Goal: Task Accomplishment & Management: Use online tool/utility

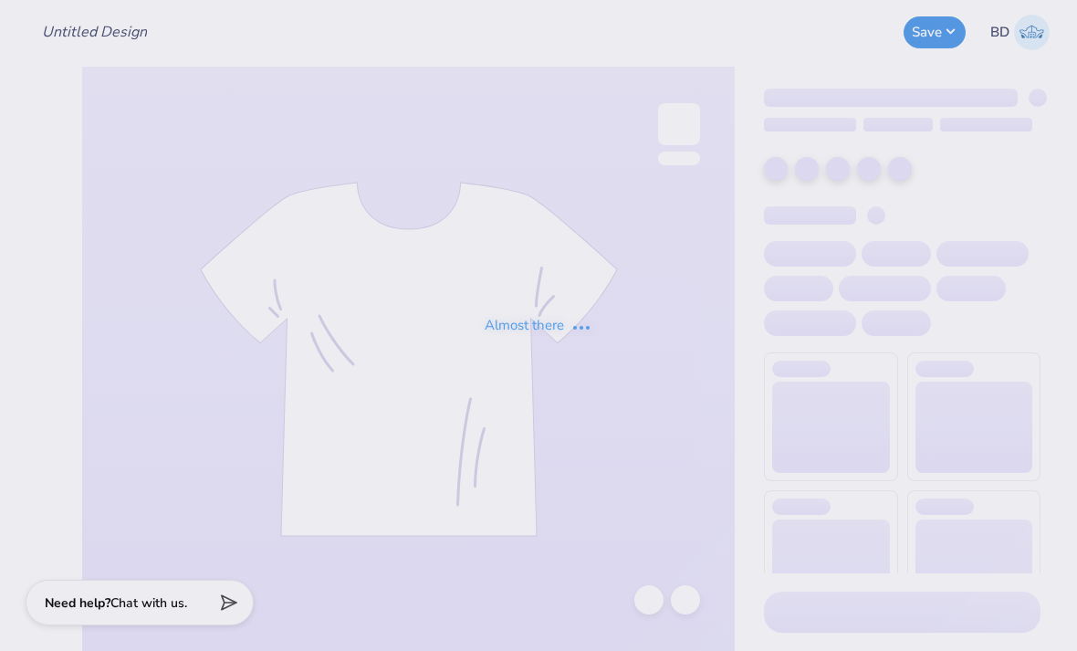
type input "[PERSON_NAME] : [GEOGRAPHIC_DATA]"
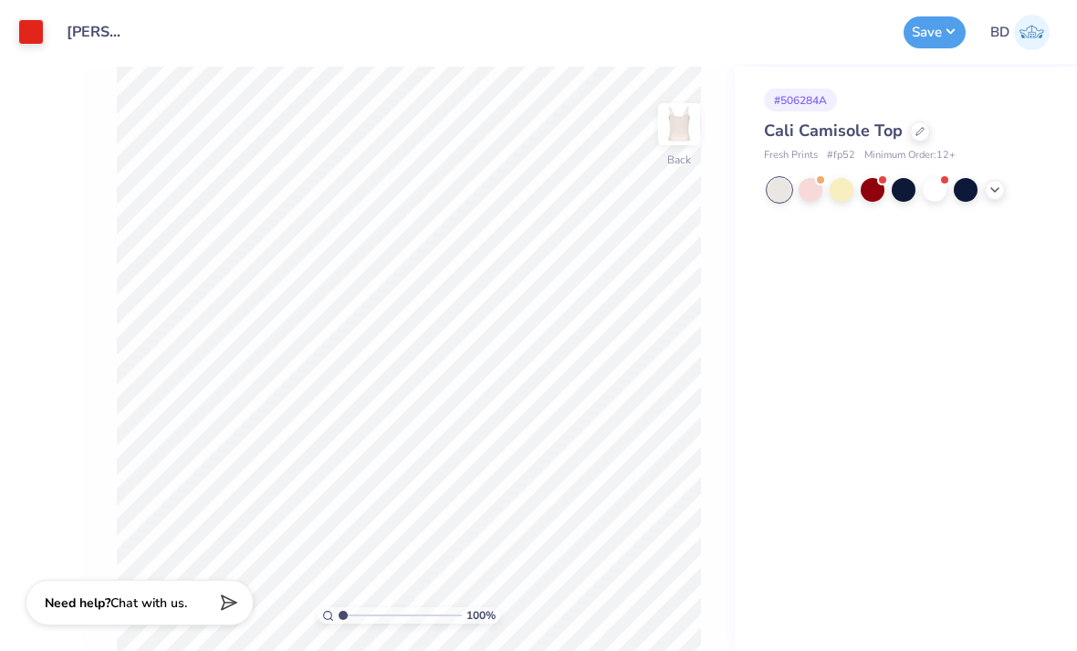
click at [990, 187] on icon at bounding box center [995, 190] width 15 height 15
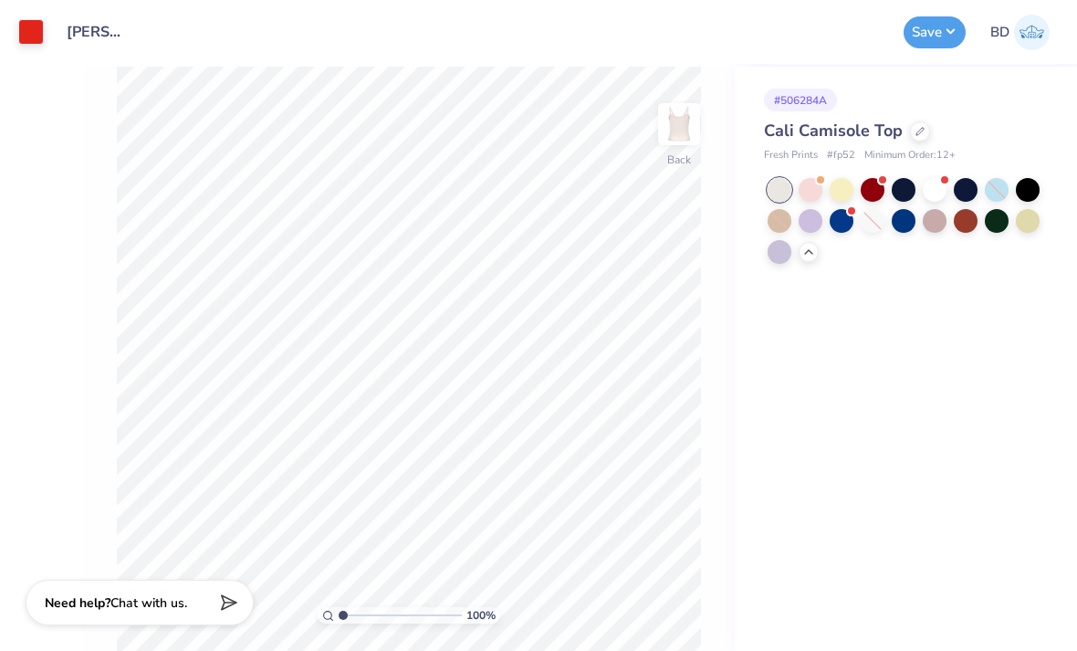
click at [910, 128] on div at bounding box center [920, 131] width 20 height 20
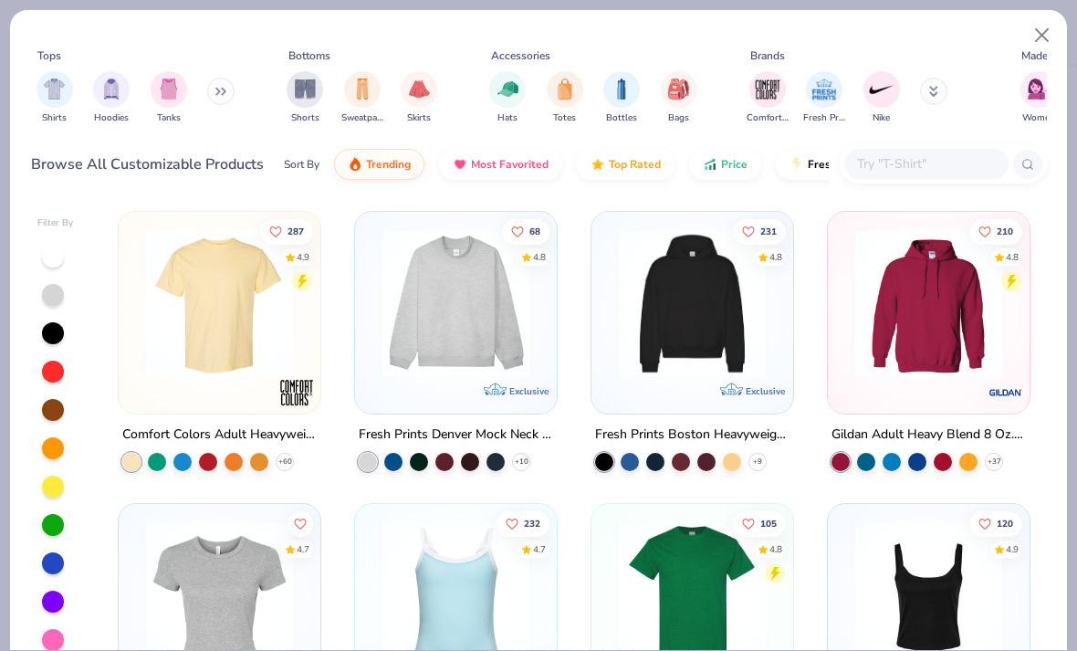
click at [163, 91] on img "filter for Tanks" at bounding box center [169, 88] width 20 height 21
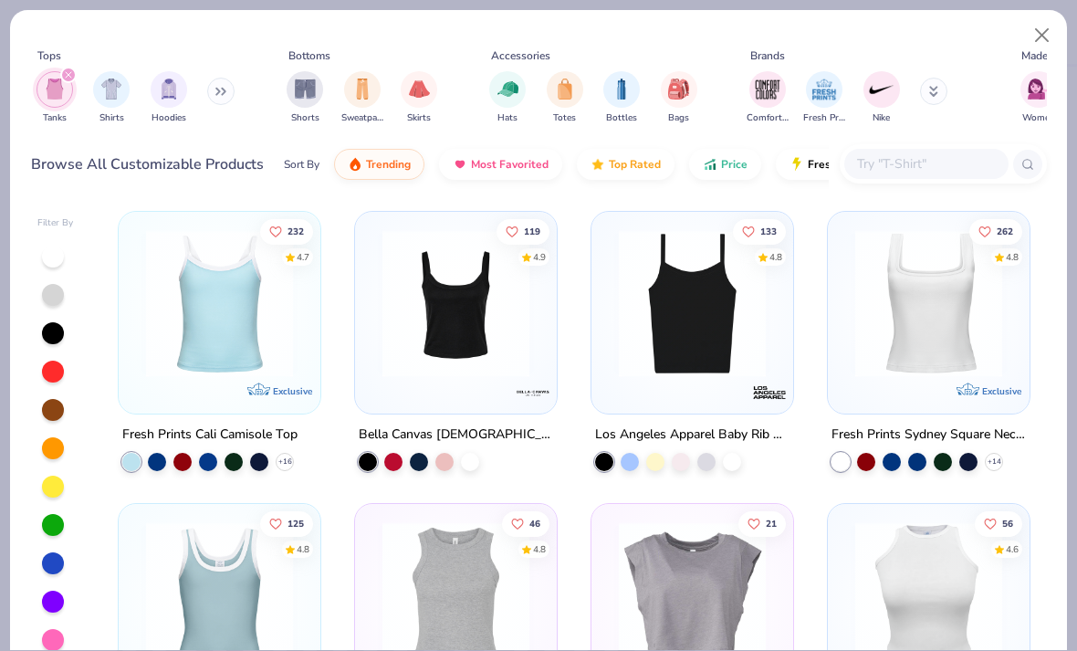
click at [979, 339] on img at bounding box center [928, 303] width 165 height 147
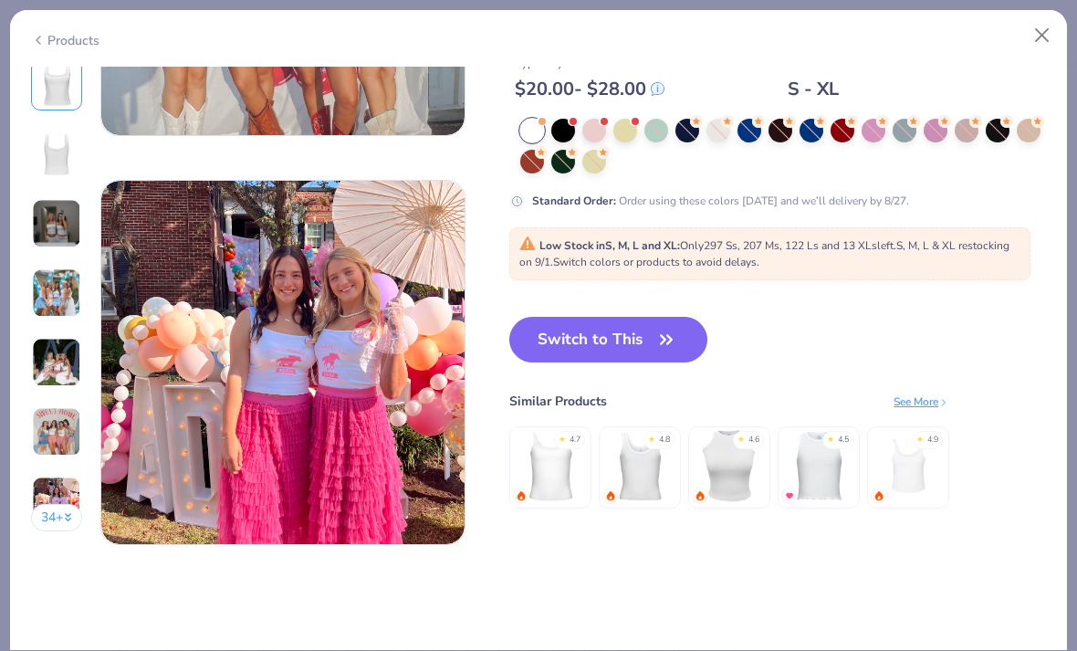
scroll to position [2313, 0]
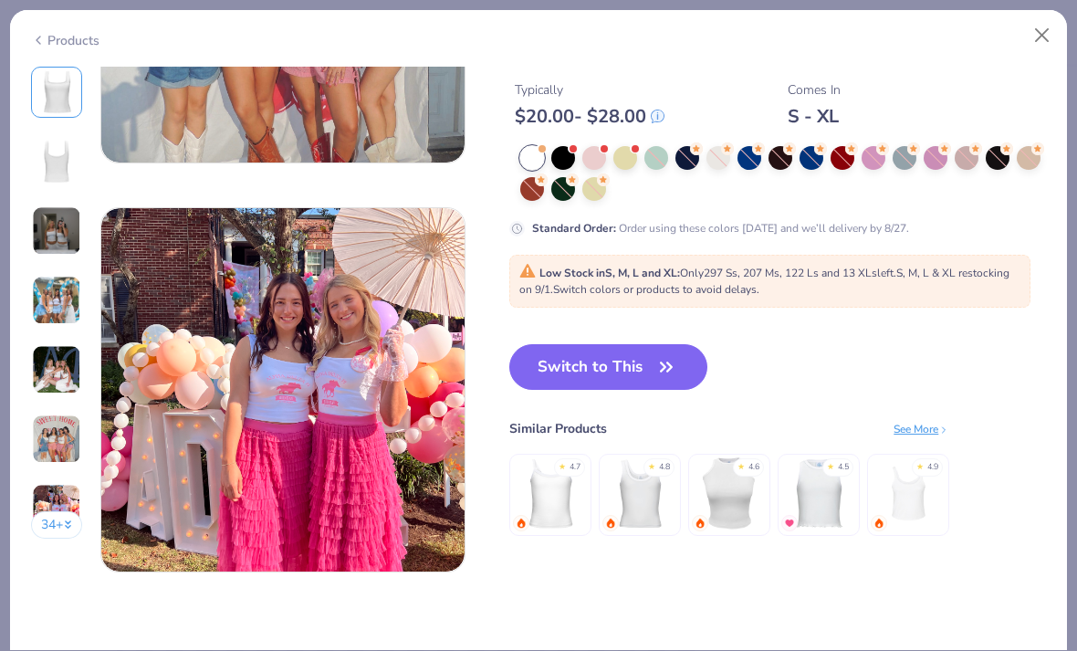
click at [711, 156] on div at bounding box center [718, 158] width 24 height 24
click at [717, 153] on div at bounding box center [718, 158] width 24 height 24
click at [873, 158] on div at bounding box center [874, 158] width 24 height 24
click at [707, 159] on div at bounding box center [718, 158] width 24 height 24
click at [528, 155] on div at bounding box center [532, 158] width 24 height 24
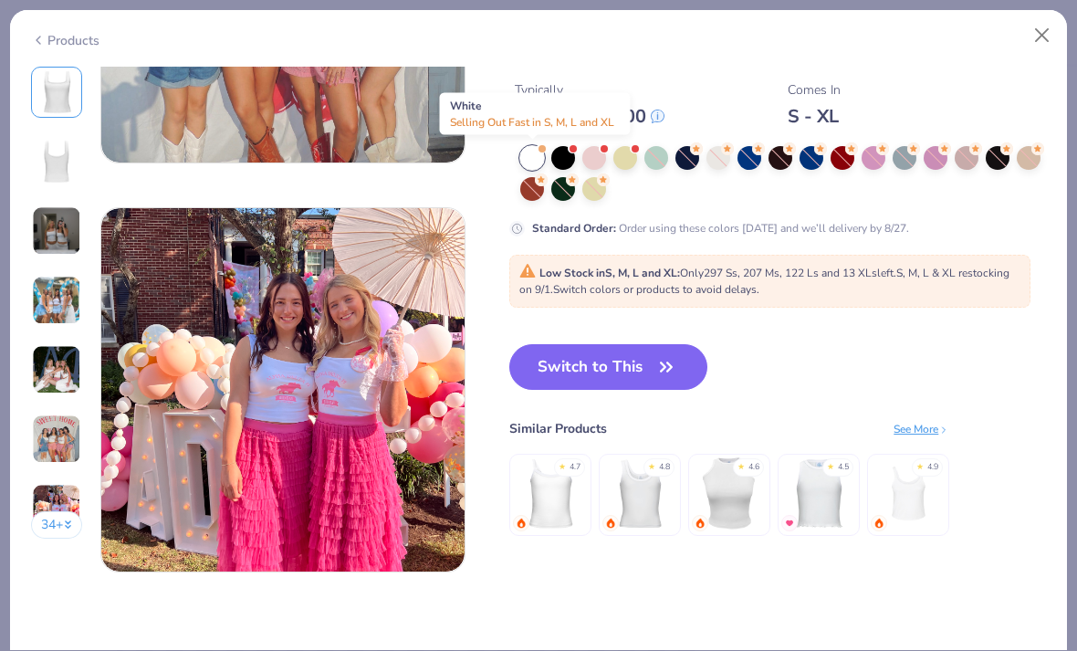
click at [612, 358] on button "Switch to This" at bounding box center [608, 367] width 198 height 46
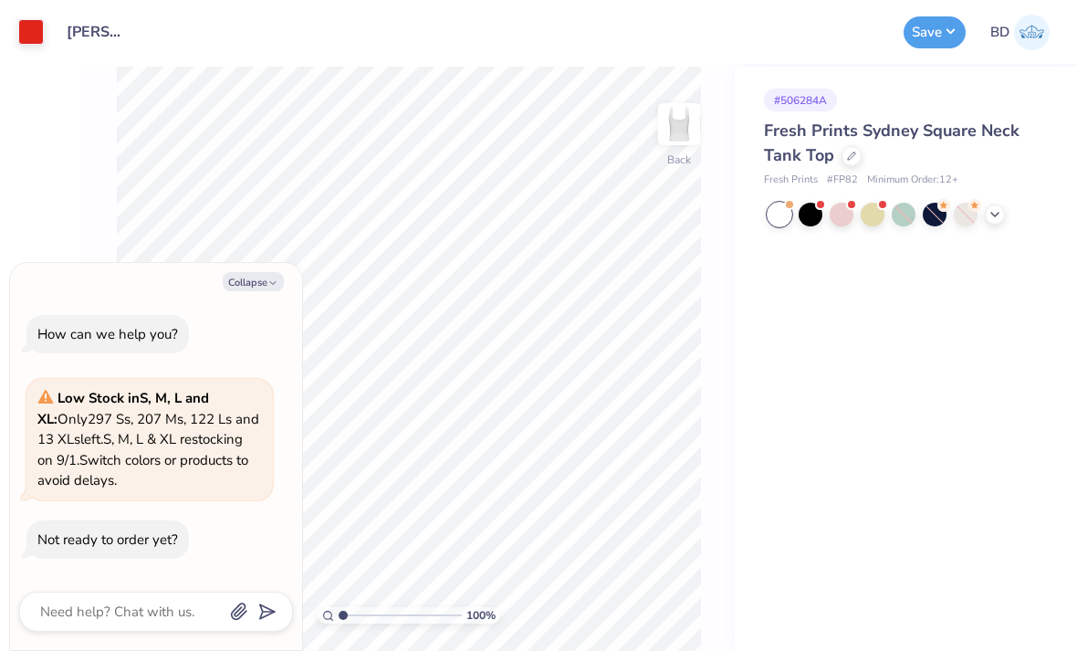
click at [256, 278] on button "Collapse" at bounding box center [253, 281] width 61 height 19
type textarea "x"
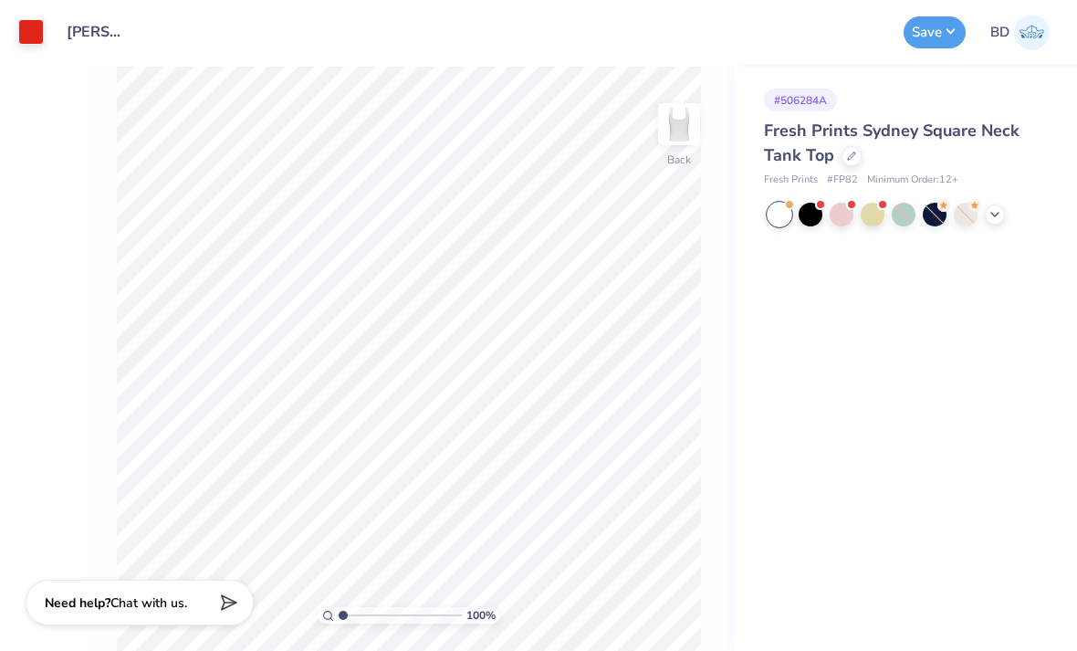
click at [989, 212] on icon at bounding box center [995, 214] width 15 height 15
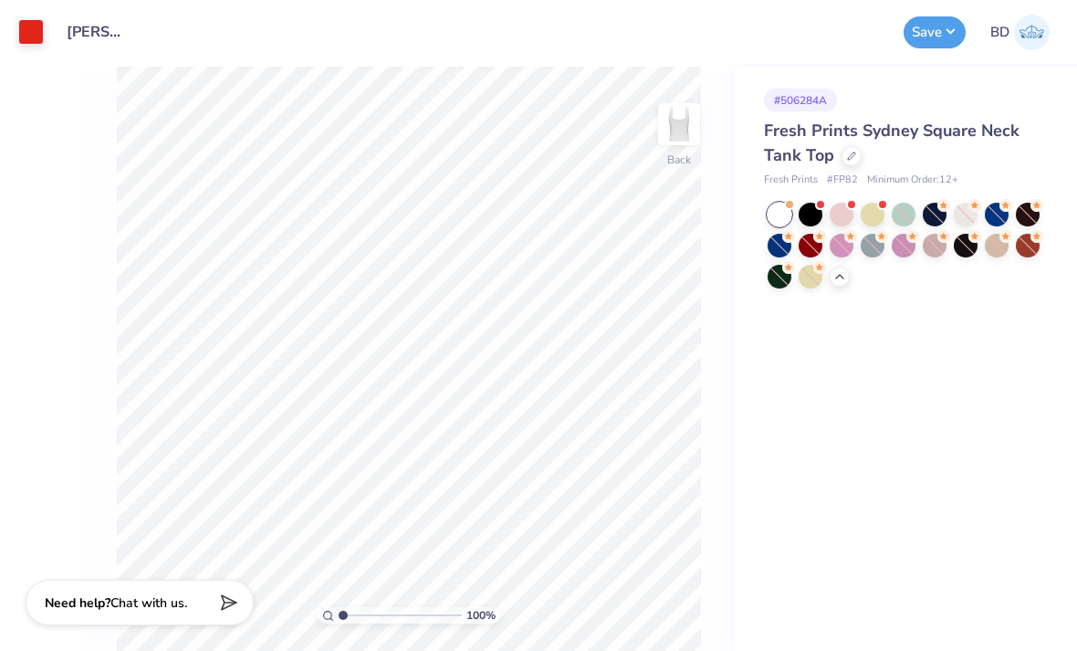
click at [918, 31] on button "Save" at bounding box center [935, 32] width 62 height 32
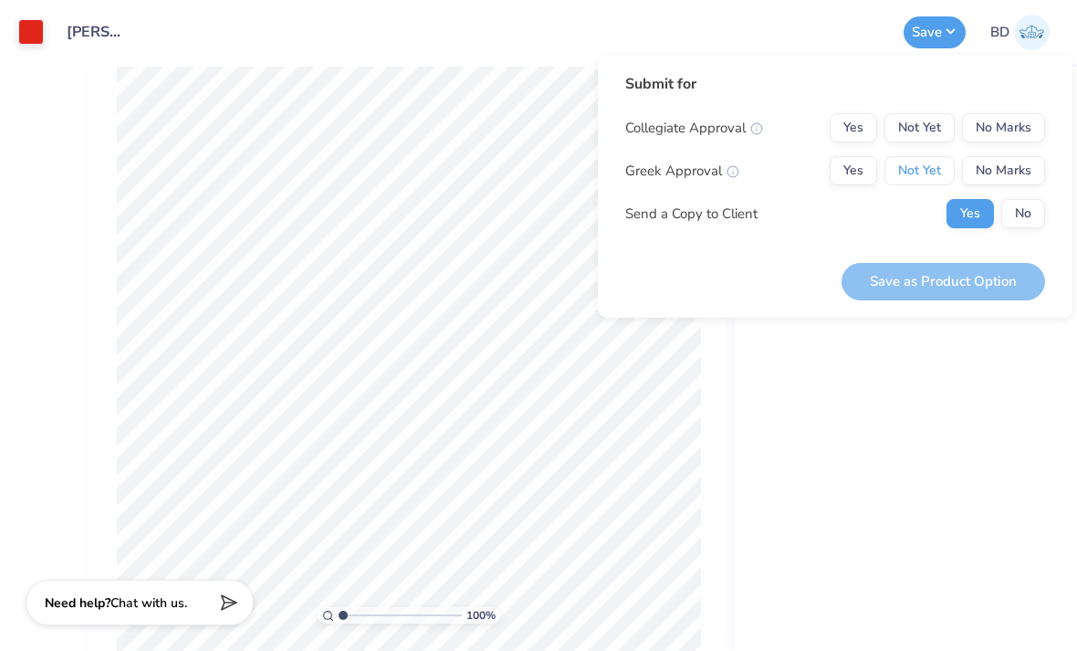
click at [927, 173] on button "Not Yet" at bounding box center [919, 170] width 70 height 29
click at [1018, 115] on button "No Marks" at bounding box center [1003, 127] width 83 height 29
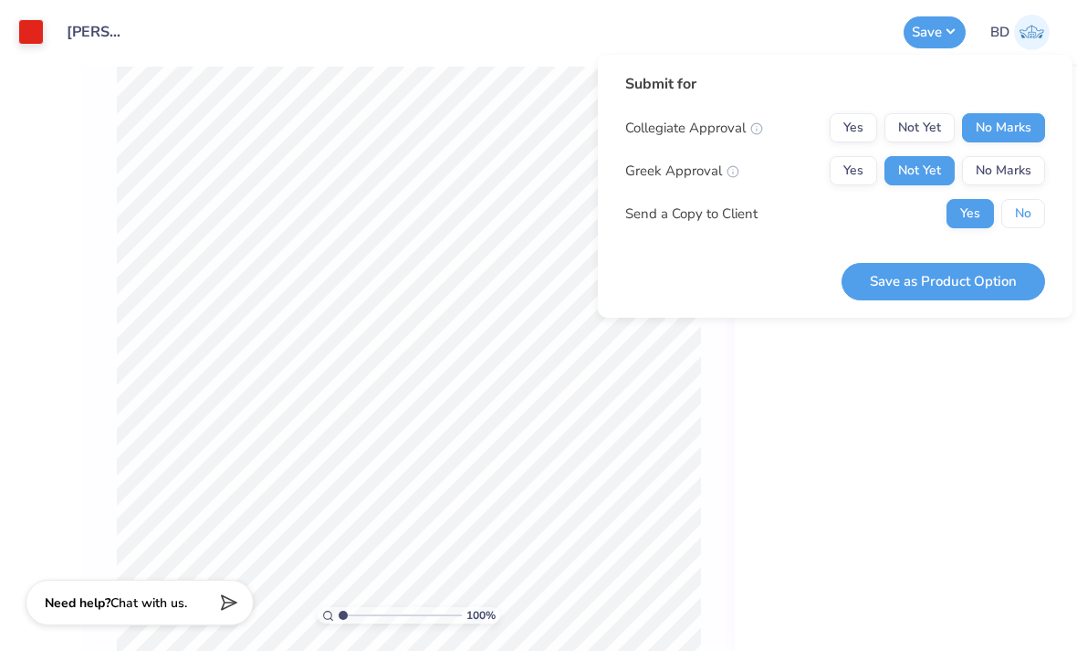
click at [1022, 209] on button "No" at bounding box center [1023, 213] width 44 height 29
click at [952, 271] on button "Save as Product Option" at bounding box center [944, 281] width 204 height 37
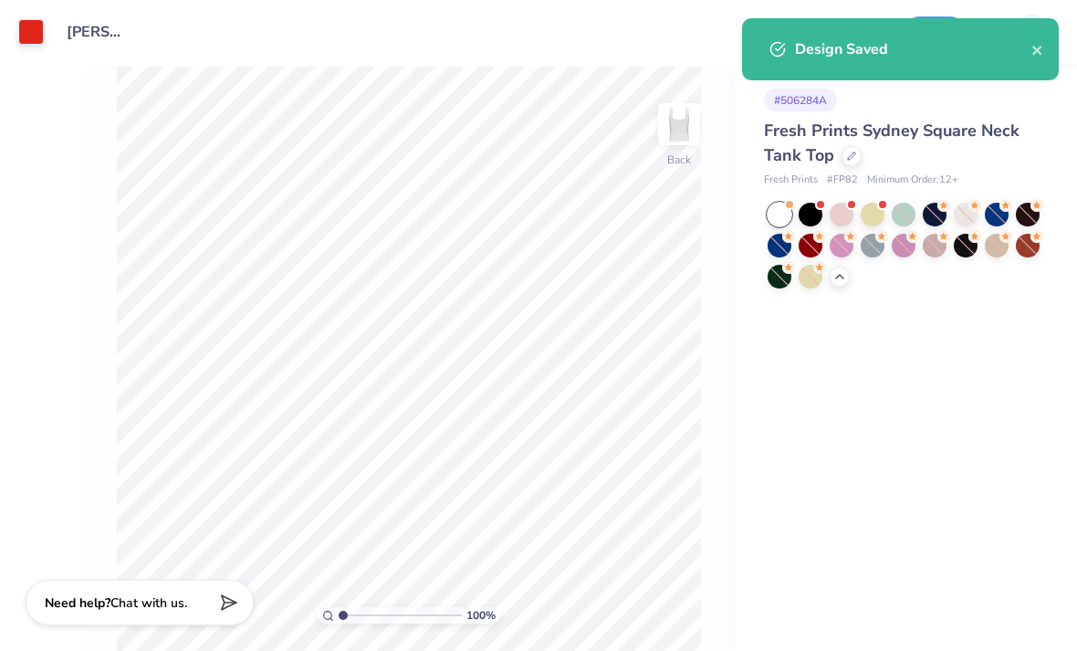
click at [1033, 58] on icon "close" at bounding box center [1037, 50] width 13 height 15
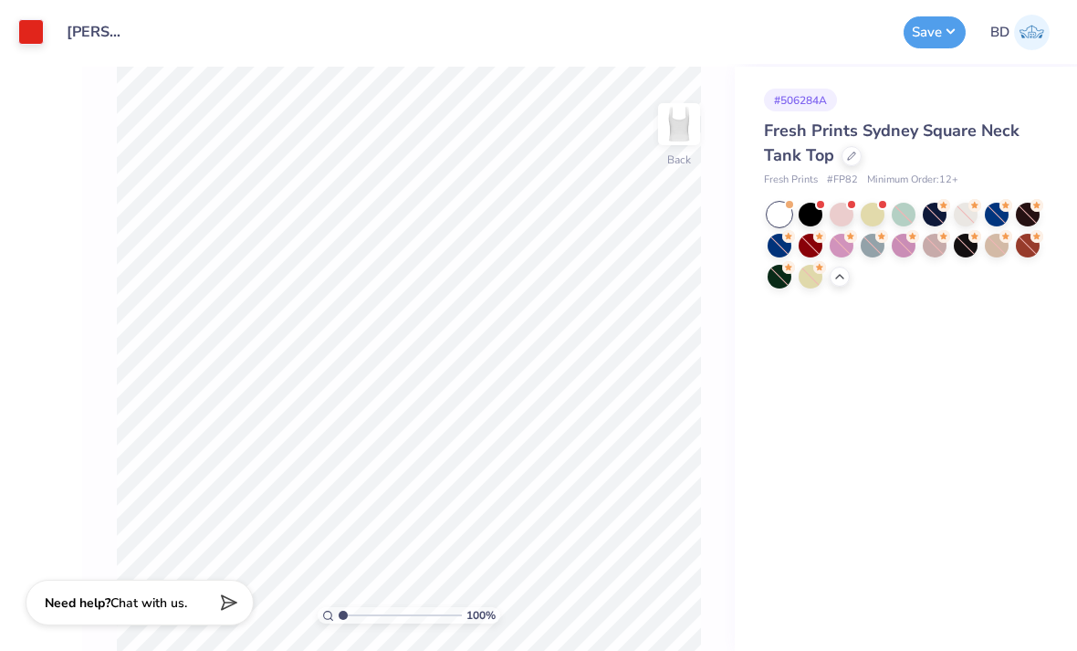
click at [1033, 38] on img at bounding box center [1032, 33] width 36 height 36
